Goal: Transaction & Acquisition: Book appointment/travel/reservation

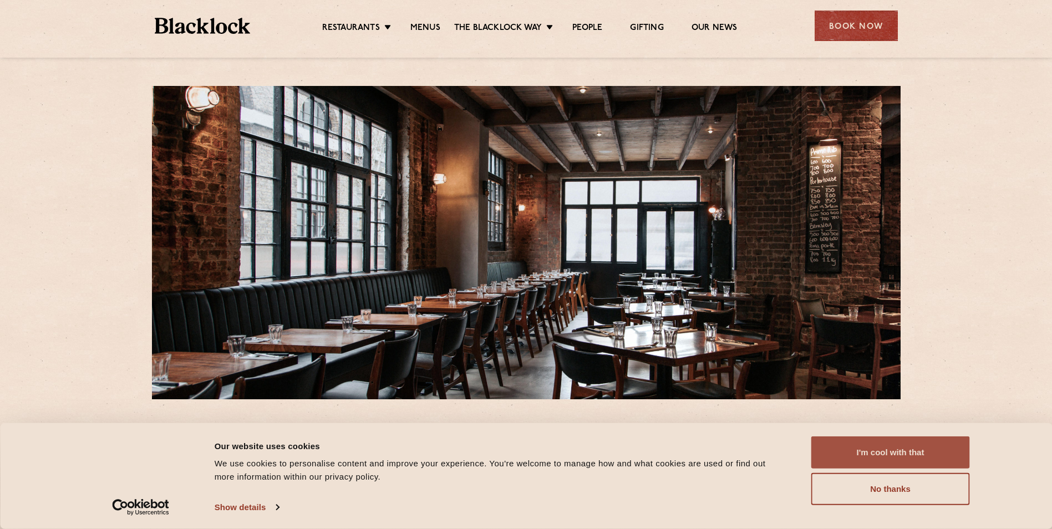
click at [919, 461] on button "I'm cool with that" at bounding box center [890, 452] width 159 height 32
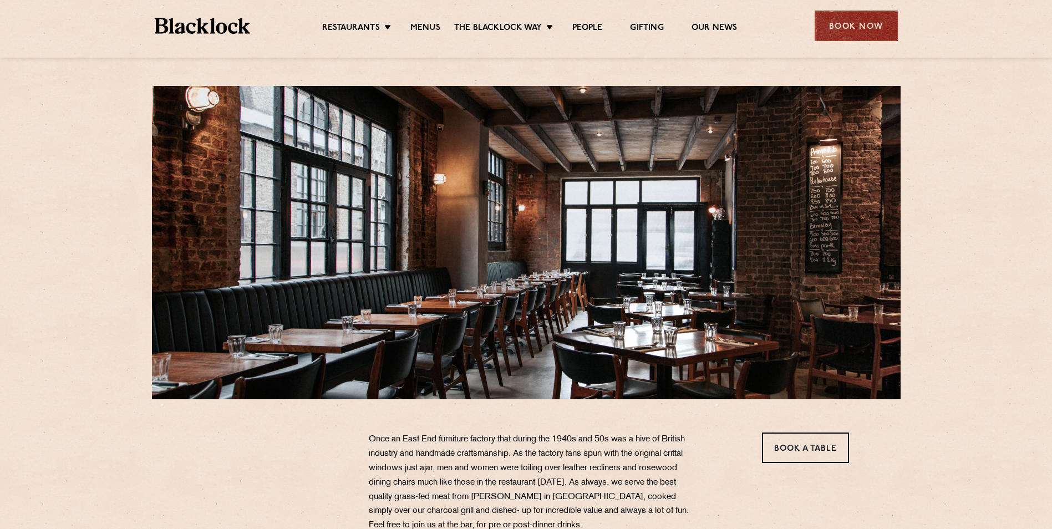
click at [846, 34] on div "Book Now" at bounding box center [856, 26] width 83 height 30
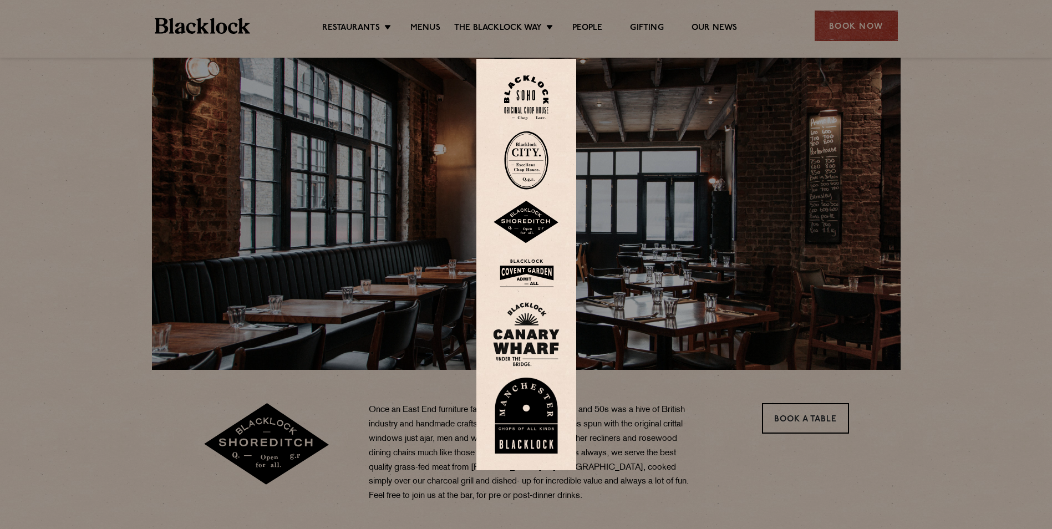
scroll to position [55, 0]
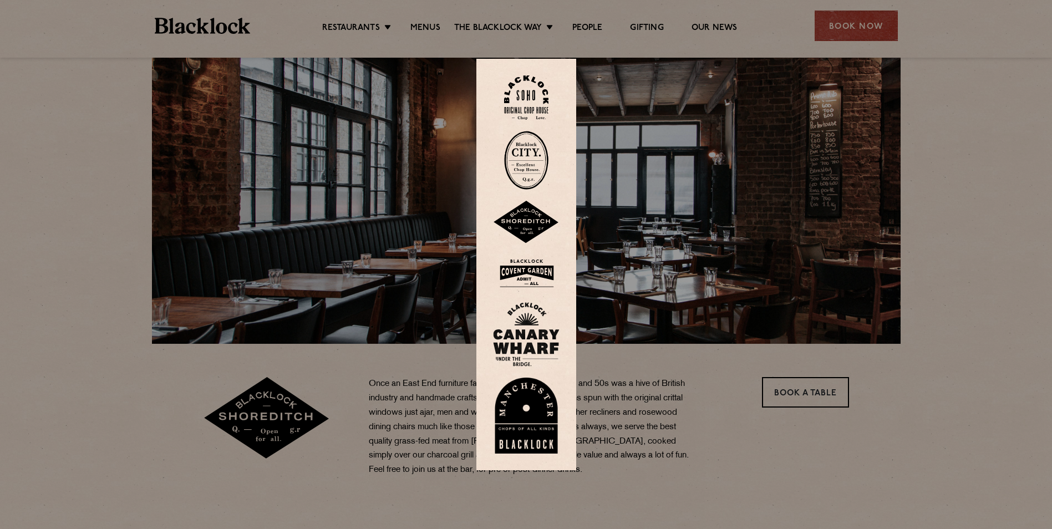
click at [541, 220] on img at bounding box center [526, 222] width 67 height 43
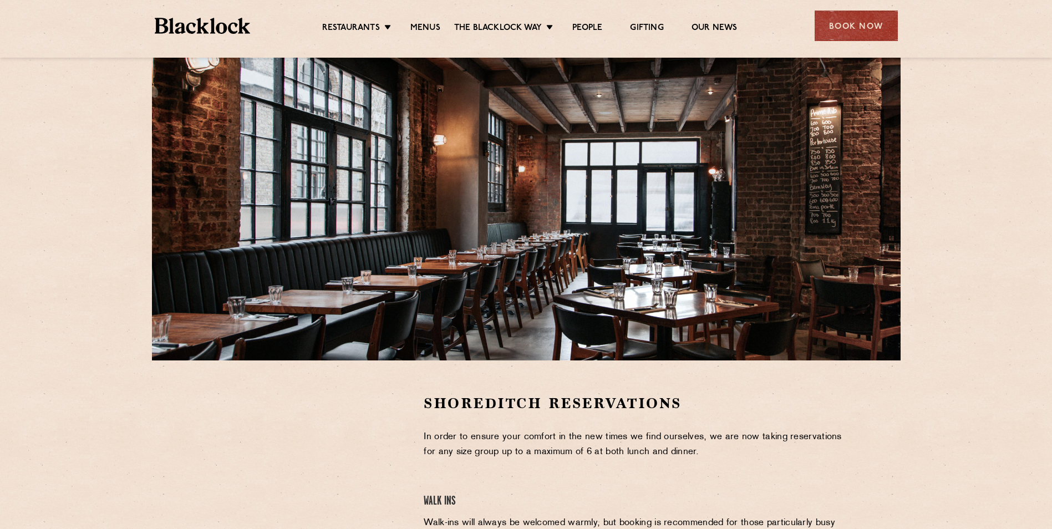
scroll to position [166, 0]
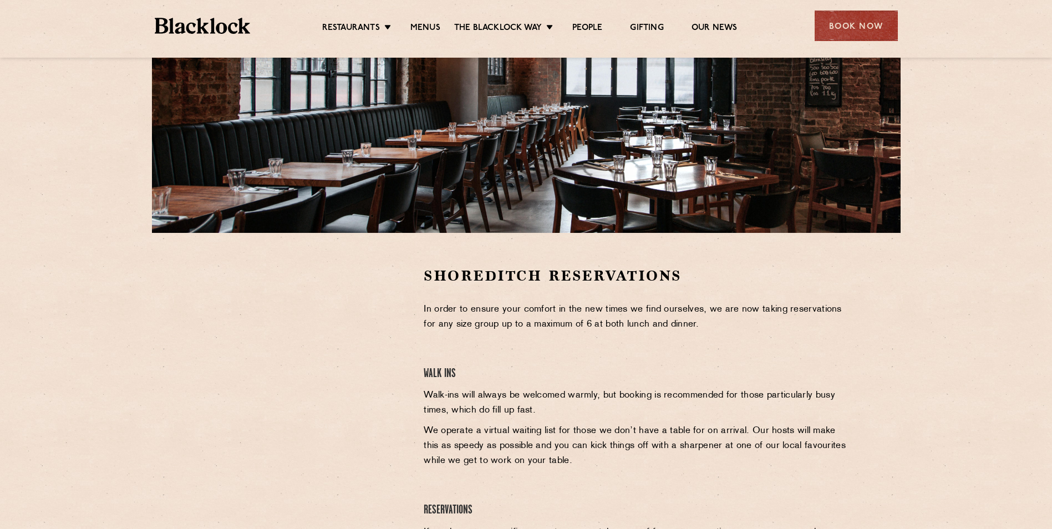
click at [203, 270] on div at bounding box center [305, 349] width 204 height 167
